Goal: Transaction & Acquisition: Purchase product/service

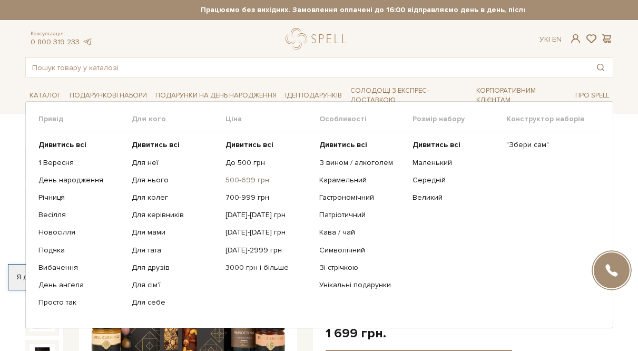
click at [238, 179] on link "500-699 грн" at bounding box center [269, 180] width 86 height 9
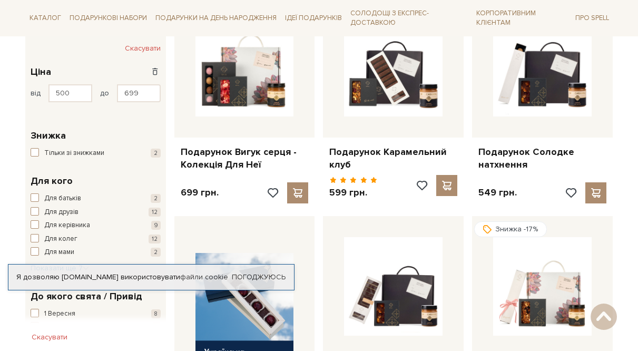
scroll to position [215, 0]
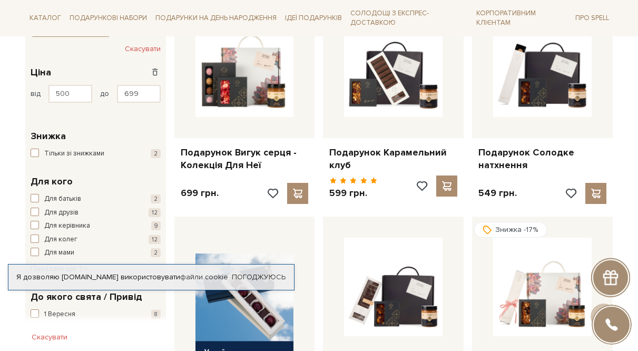
click at [263, 264] on div "Я дозволяю [DOMAIN_NAME] використовувати файли cookie Погоджуюсь" at bounding box center [151, 277] width 287 height 26
click at [264, 273] on link "Погоджуюсь" at bounding box center [259, 277] width 54 height 9
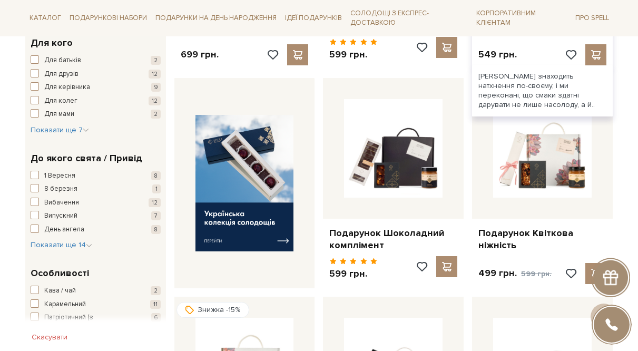
scroll to position [354, 0]
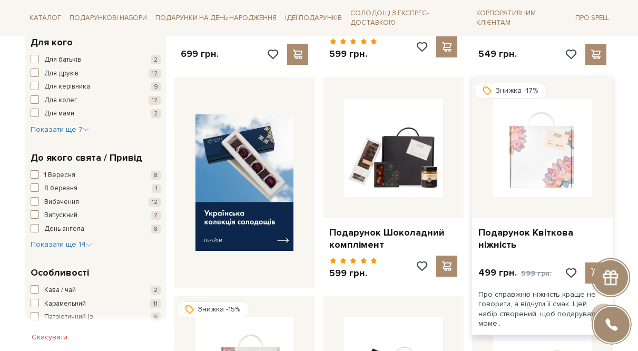
click at [560, 156] on img at bounding box center [542, 148] width 99 height 99
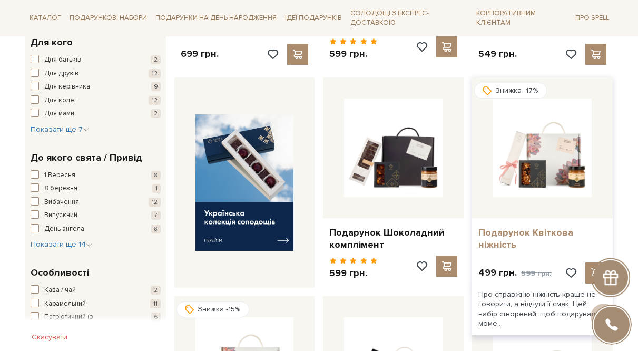
click at [509, 236] on link "Подарунок Квіткова ніжність" at bounding box center [543, 239] width 128 height 25
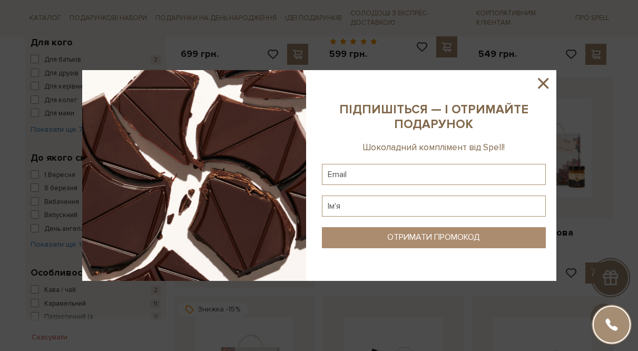
click at [541, 83] on icon at bounding box center [544, 83] width 18 height 18
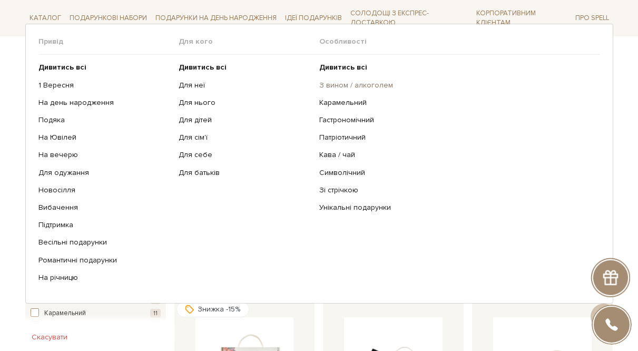
scroll to position [363, 0]
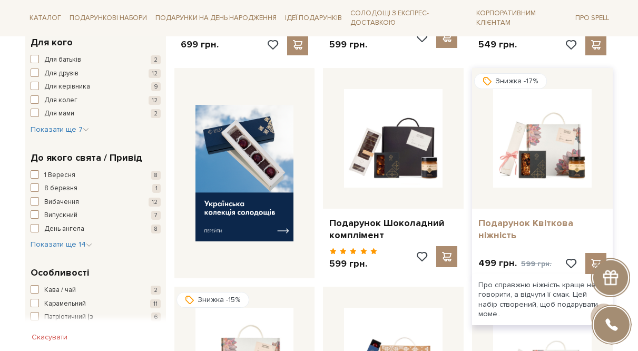
click at [499, 229] on link "Подарунок Квіткова ніжність" at bounding box center [543, 229] width 128 height 25
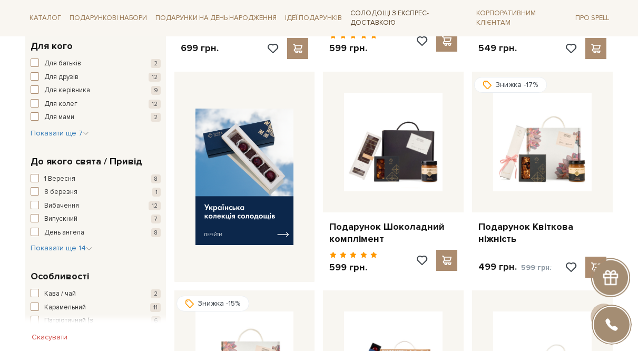
scroll to position [360, 0]
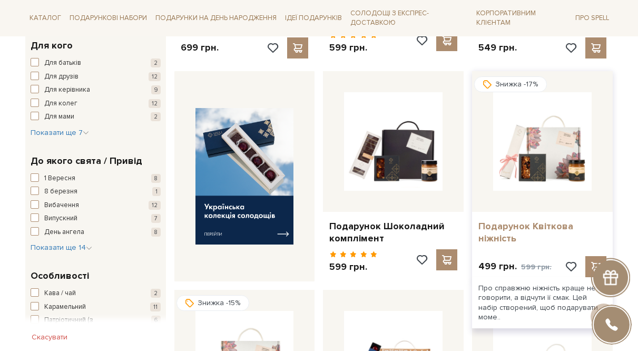
click at [495, 234] on link "Подарунок Квіткова ніжність" at bounding box center [543, 232] width 128 height 25
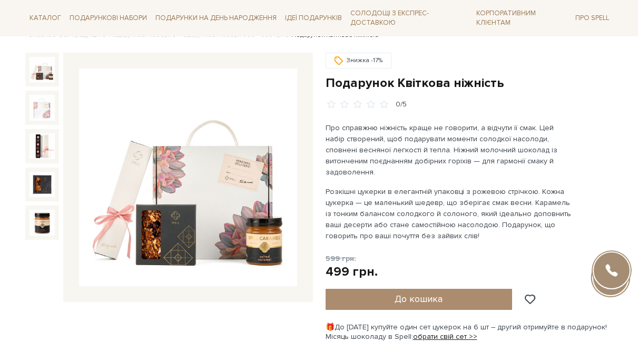
scroll to position [93, 0]
